Goal: Information Seeking & Learning: Learn about a topic

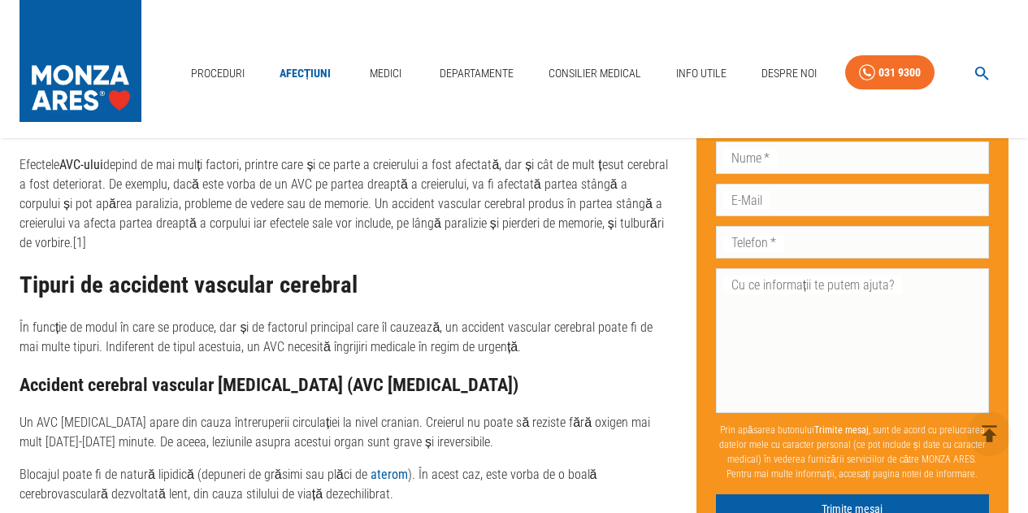
scroll to position [1462, 0]
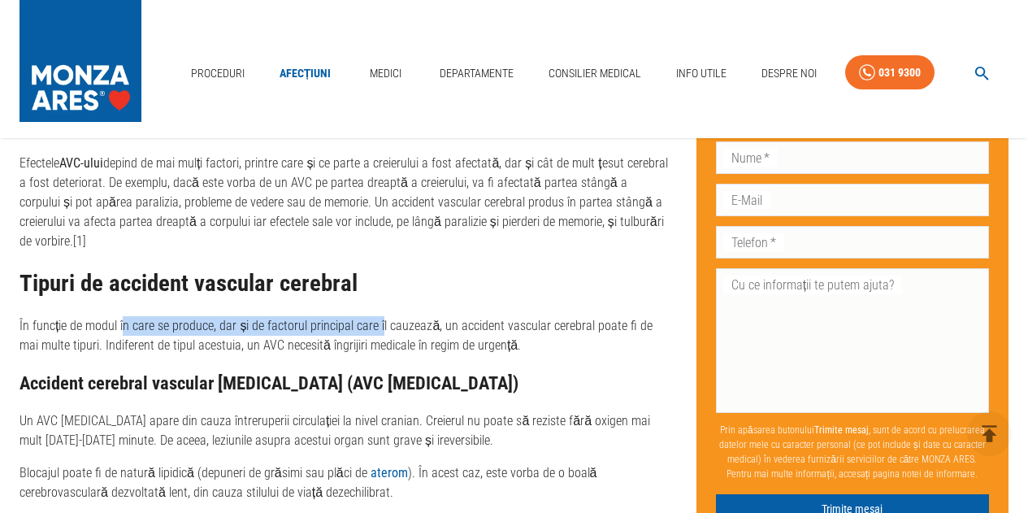
drag, startPoint x: 122, startPoint y: 308, endPoint x: 400, endPoint y: 313, distance: 278.7
click at [400, 316] on p "În funcție de modul în care se produce, dar și de factorul principal care îl ca…" at bounding box center [344, 335] width 651 height 39
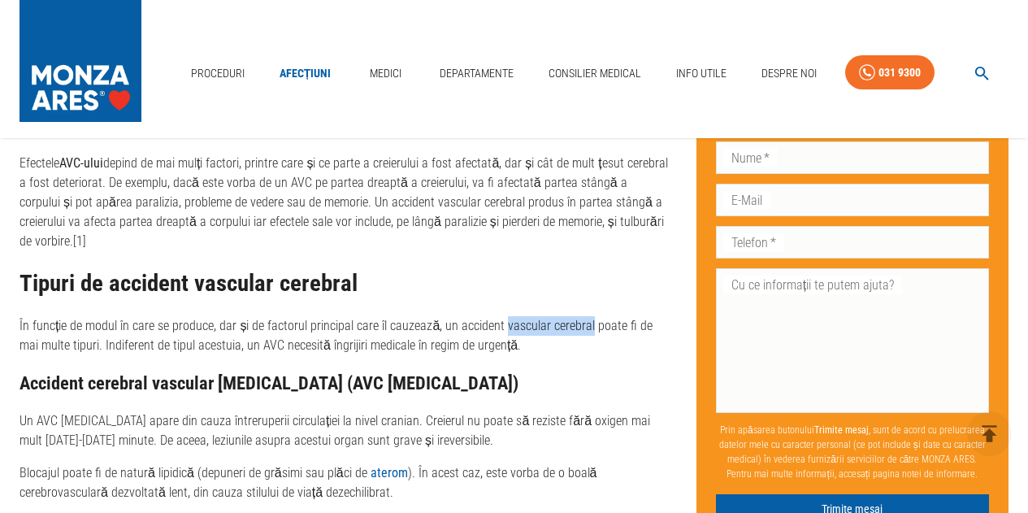
drag, startPoint x: 581, startPoint y: 310, endPoint x: 595, endPoint y: 311, distance: 14.6
click at [587, 316] on p "În funcție de modul în care se produce, dar și de factorul principal care îl ca…" at bounding box center [344, 335] width 651 height 39
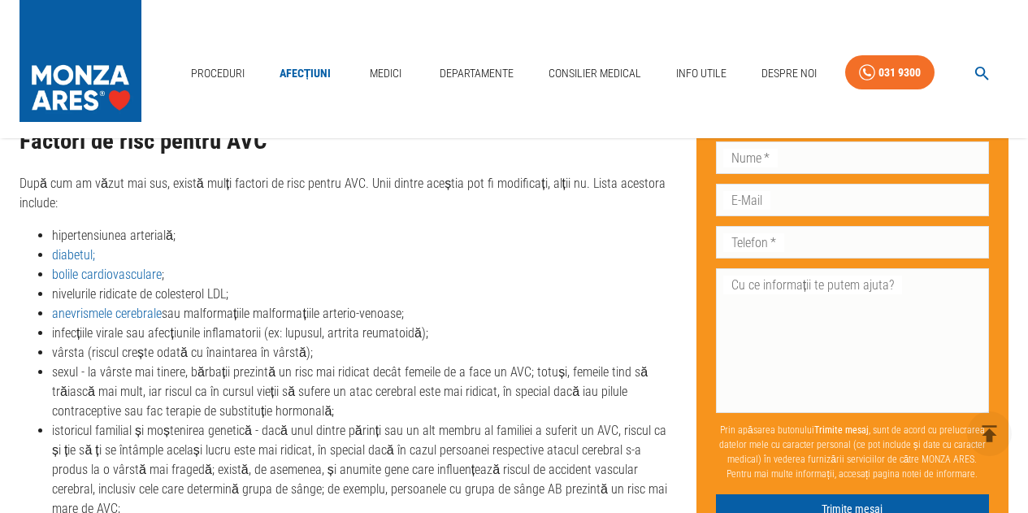
scroll to position [3249, 0]
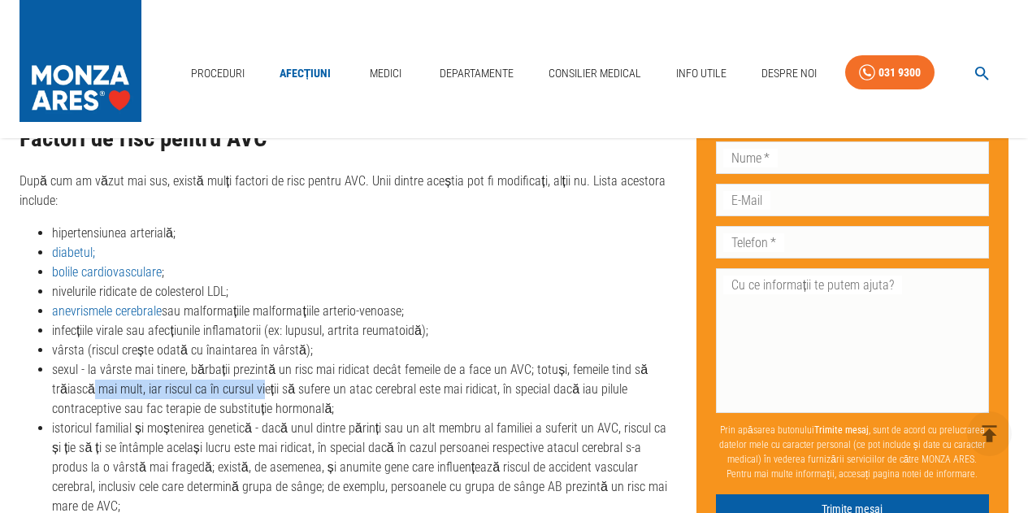
drag, startPoint x: 121, startPoint y: 346, endPoint x: 300, endPoint y: 342, distance: 178.8
click at [276, 360] on li "sexul - la vârste mai tinere, bărbații prezintă un risc mai ridicat decât femei…" at bounding box center [361, 389] width 618 height 58
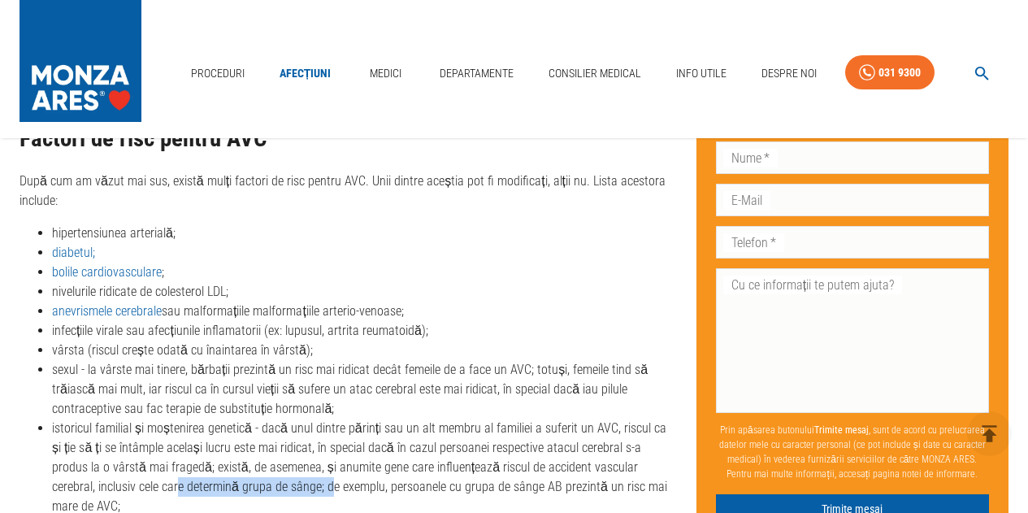
drag, startPoint x: 130, startPoint y: 448, endPoint x: 307, endPoint y: 449, distance: 177.1
click at [305, 449] on li "istoricul familial și moștenirea genetică - dacă unul dintre părinți sau un alt…" at bounding box center [361, 466] width 618 height 97
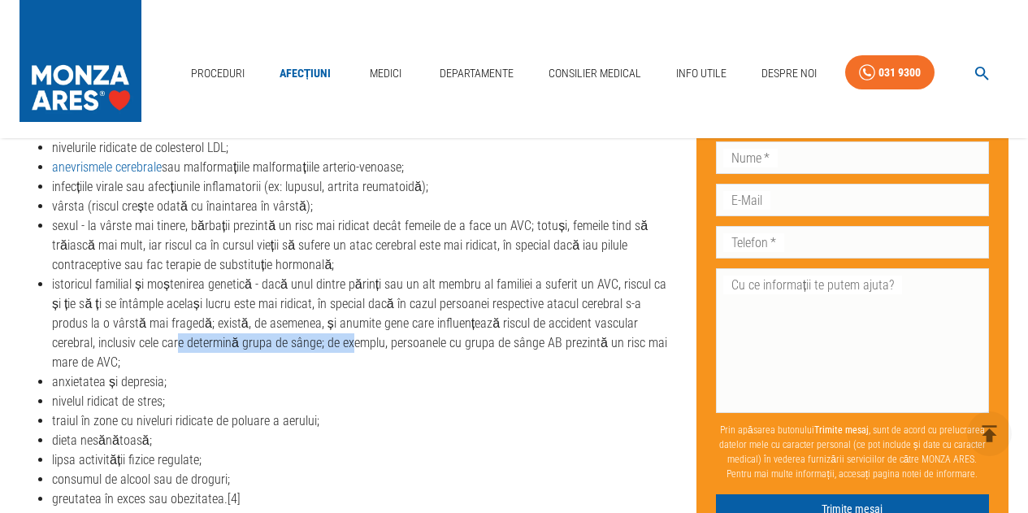
scroll to position [3412, 0]
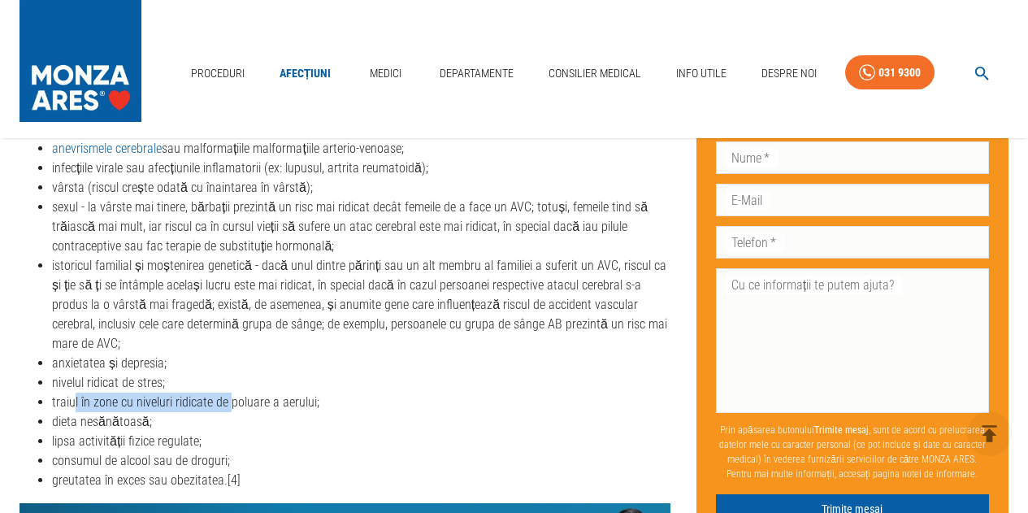
drag, startPoint x: 75, startPoint y: 360, endPoint x: 257, endPoint y: 360, distance: 182.0
click at [235, 392] on li "traiul în zone cu niveluri ridicate de poluare a aerului;" at bounding box center [361, 401] width 618 height 19
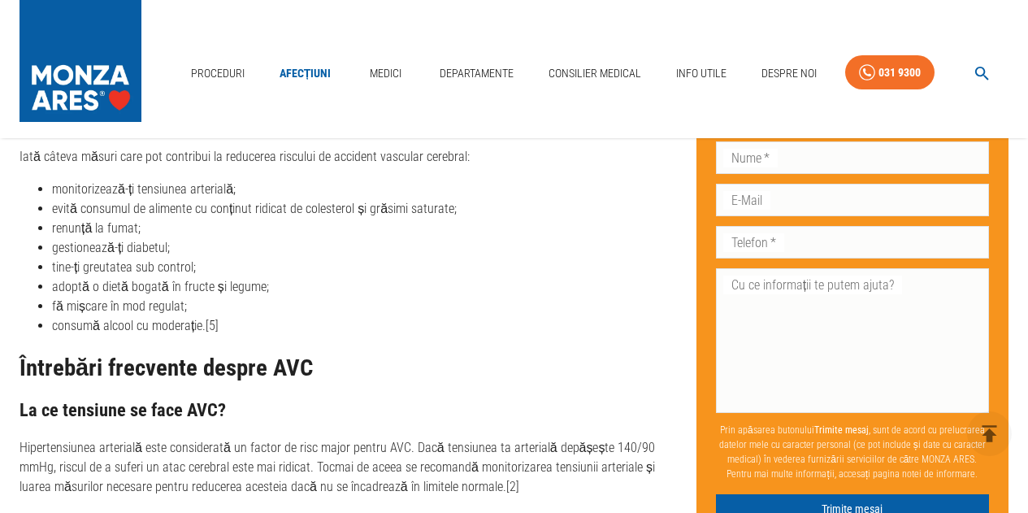
scroll to position [5362, 0]
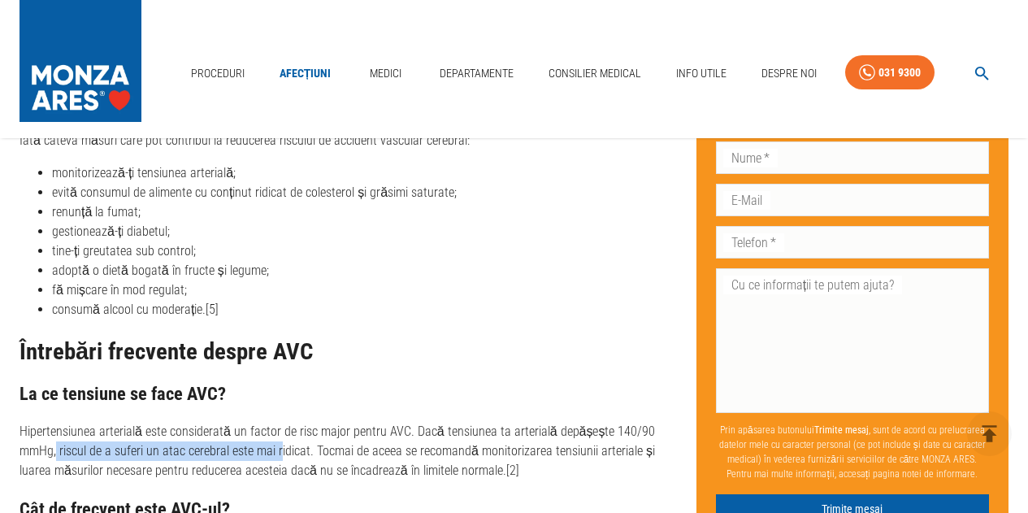
drag, startPoint x: 57, startPoint y: 392, endPoint x: 277, endPoint y: 397, distance: 220.2
click at [277, 422] on p "Hipertensiunea arterială este considerată un factor de risc major pentru AVC. D…" at bounding box center [344, 451] width 651 height 58
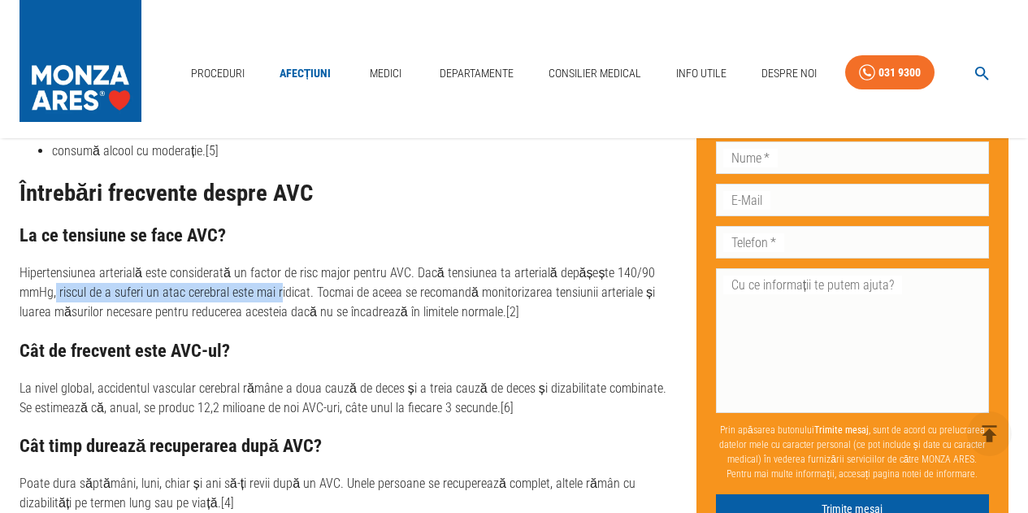
scroll to position [5443, 0]
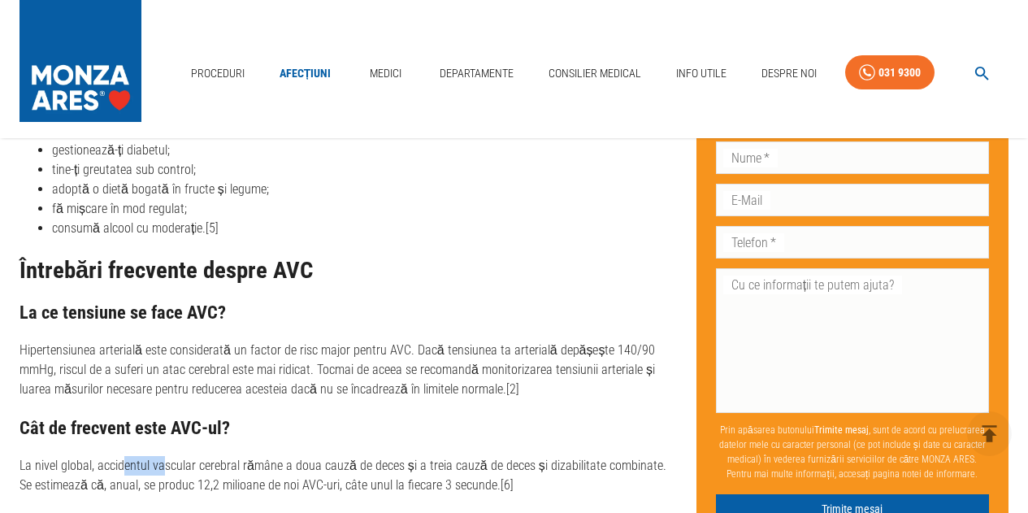
drag, startPoint x: 125, startPoint y: 409, endPoint x: 297, endPoint y: 414, distance: 171.5
click at [263, 456] on p "La nivel global, accidentul vascular cerebral rămâne a doua cauză de deces și a…" at bounding box center [344, 475] width 651 height 39
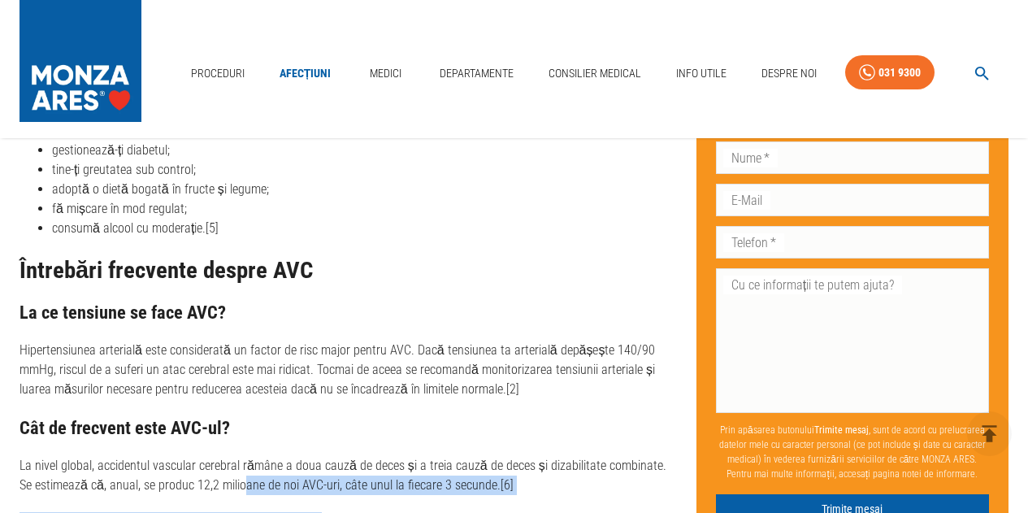
drag, startPoint x: 260, startPoint y: 429, endPoint x: 425, endPoint y: 438, distance: 165.2
click at [464, 512] on h3 "Cât timp durează recuperarea după AVC?" at bounding box center [344, 523] width 651 height 20
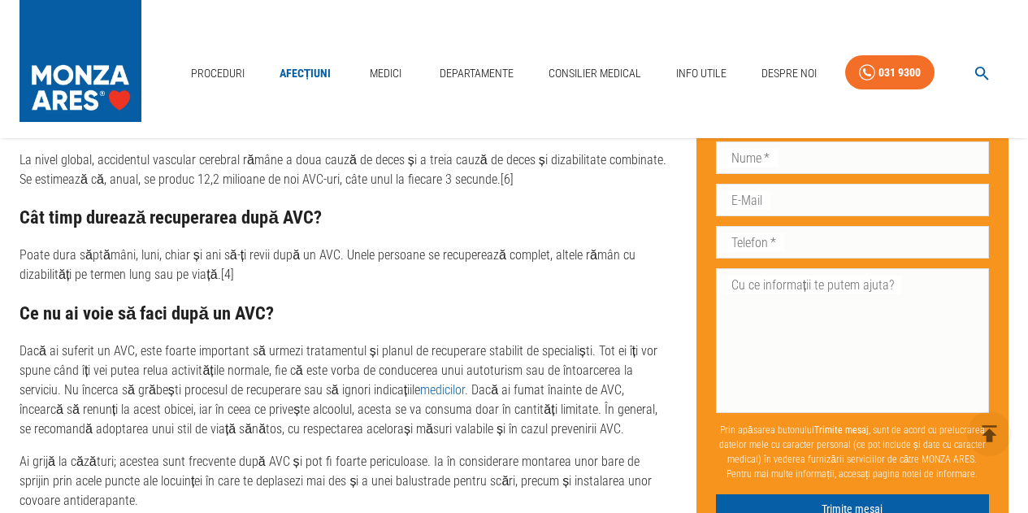
scroll to position [5768, 0]
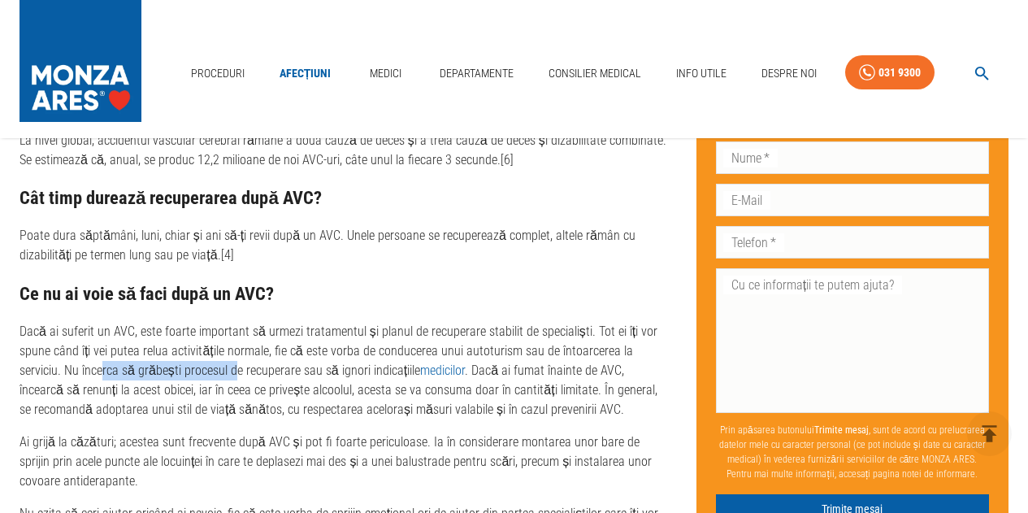
drag, startPoint x: 55, startPoint y: 310, endPoint x: 215, endPoint y: 307, distance: 160.1
click at [215, 322] on p "Dacă ai suferit un AVC, este foarte important să urmezi tratamentul și planul d…" at bounding box center [344, 370] width 651 height 97
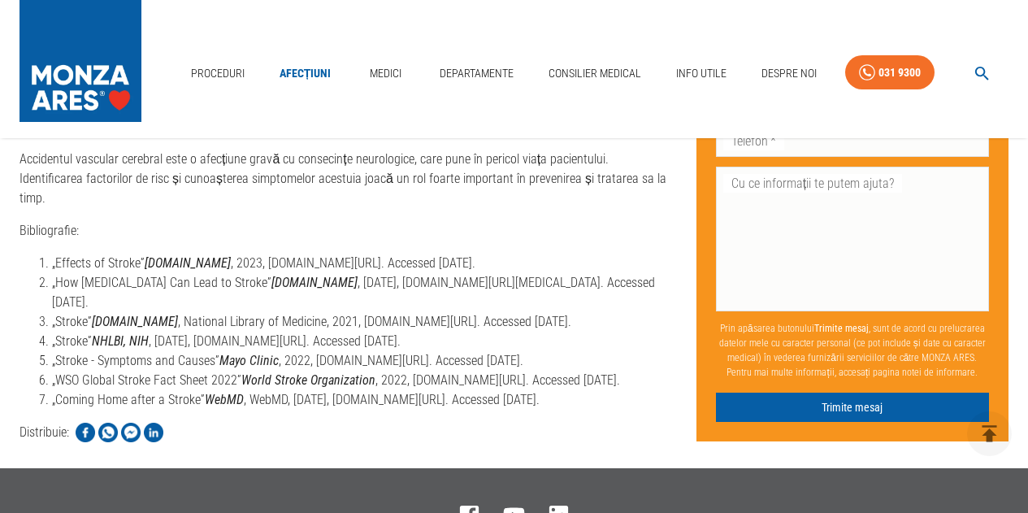
scroll to position [6255, 0]
